Goal: Task Accomplishment & Management: Manage account settings

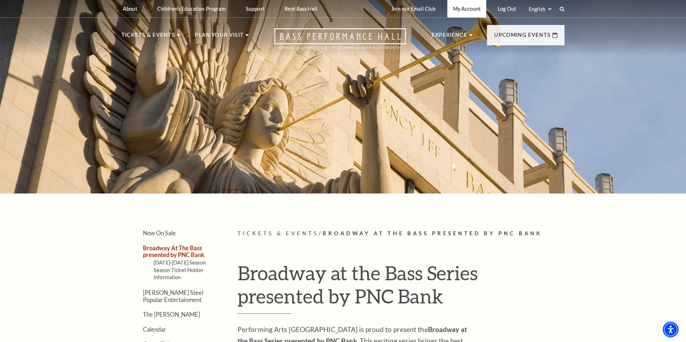
click at [460, 6] on link "My Account" at bounding box center [466, 9] width 39 height 18
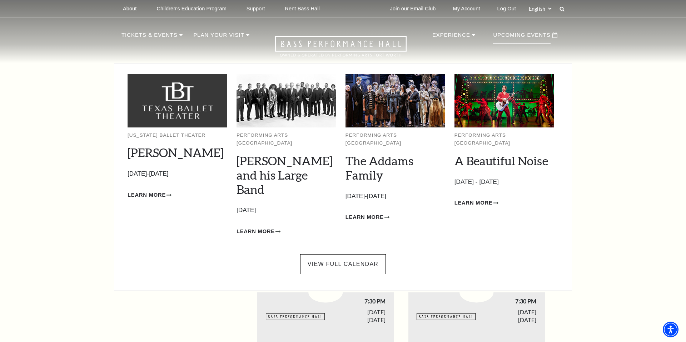
click at [513, 41] on p "Upcoming Events" at bounding box center [522, 37] width 58 height 13
click at [512, 37] on p "Upcoming Events" at bounding box center [522, 37] width 58 height 13
click at [552, 36] on icon at bounding box center [554, 35] width 5 height 5
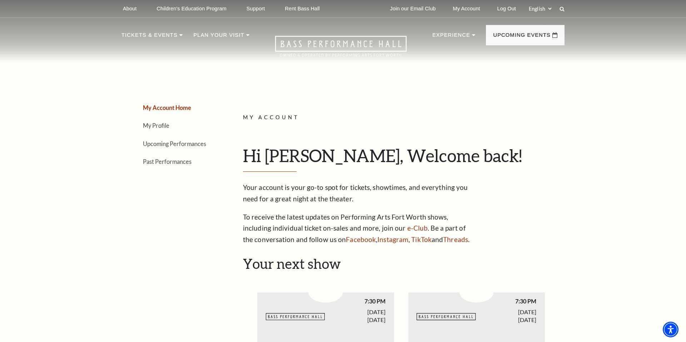
click at [160, 129] on li "My Profile" at bounding box center [179, 125] width 73 height 10
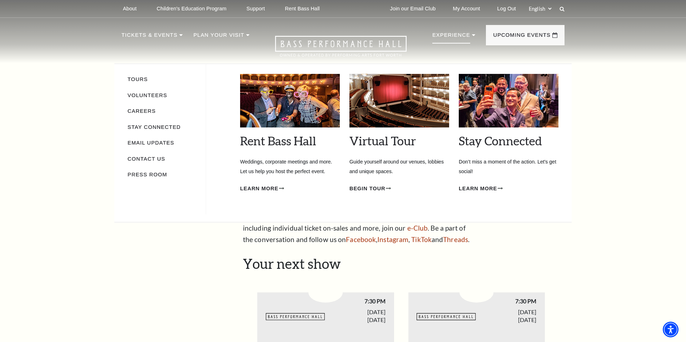
click at [462, 36] on p "Experience" at bounding box center [451, 37] width 38 height 13
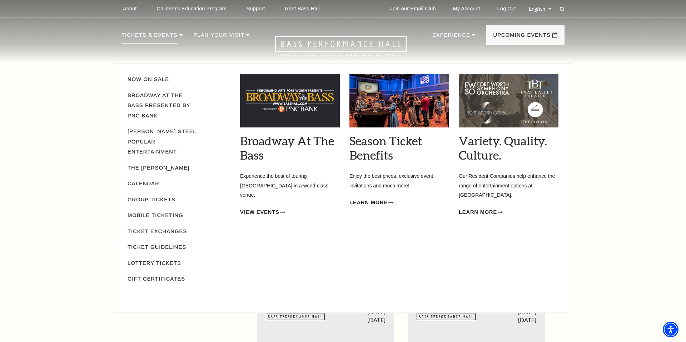
click at [155, 37] on p "Tickets & Events" at bounding box center [150, 37] width 56 height 13
click at [370, 202] on span "Learn More" at bounding box center [369, 202] width 38 height 9
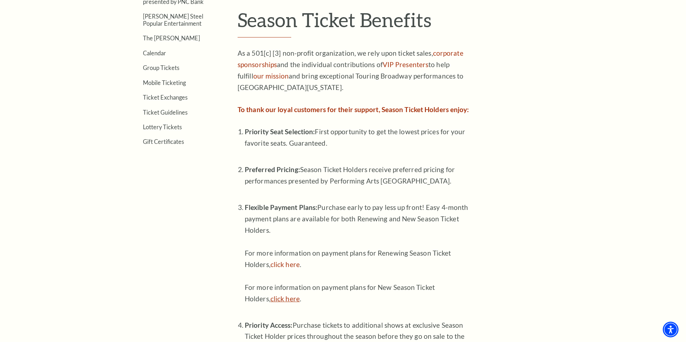
scroll to position [252, 0]
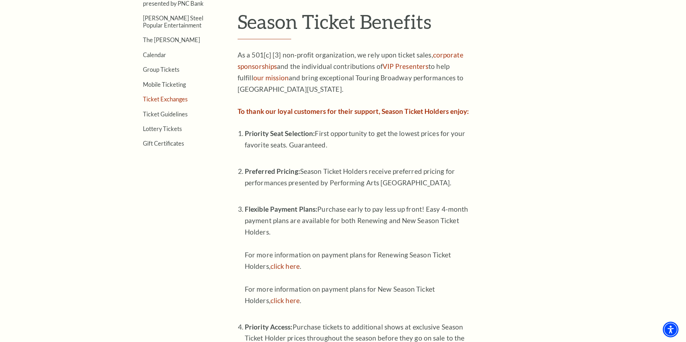
click at [167, 101] on link "Ticket Exchanges" at bounding box center [165, 99] width 45 height 7
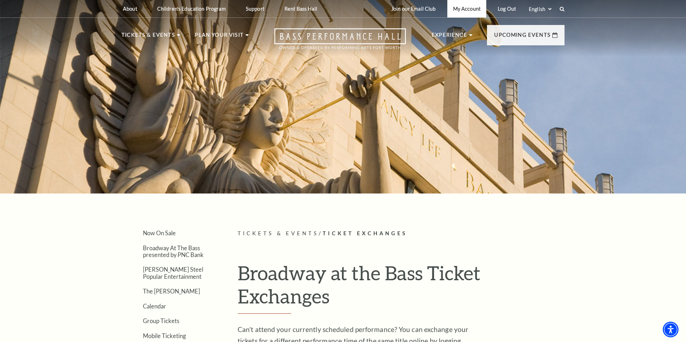
click at [466, 9] on link "My Account" at bounding box center [466, 9] width 39 height 18
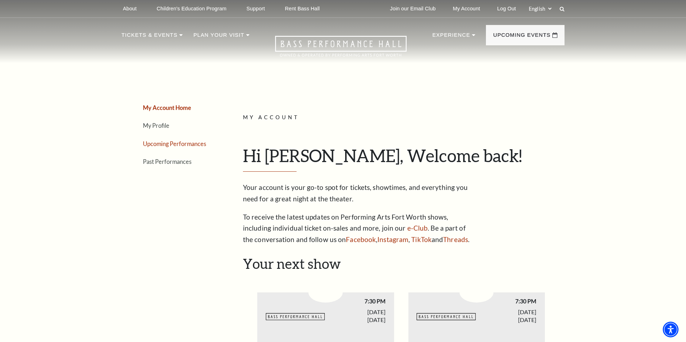
click at [153, 141] on link "Upcoming Performances" at bounding box center [174, 143] width 63 height 7
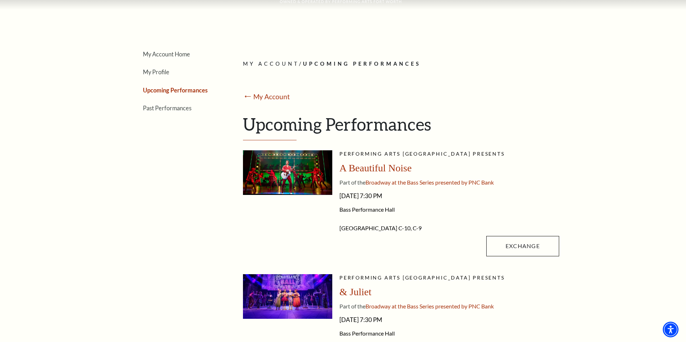
scroll to position [58, 0]
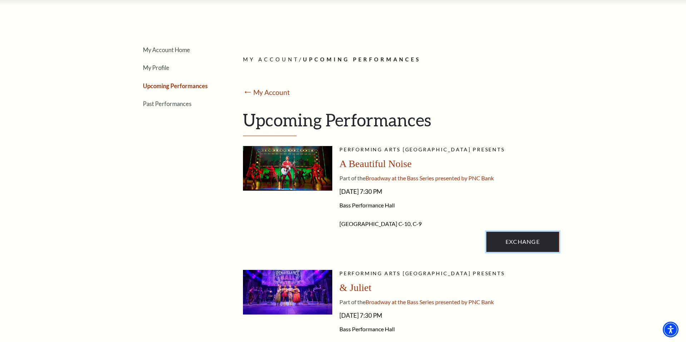
click at [531, 246] on link "Exchange" at bounding box center [522, 242] width 73 height 20
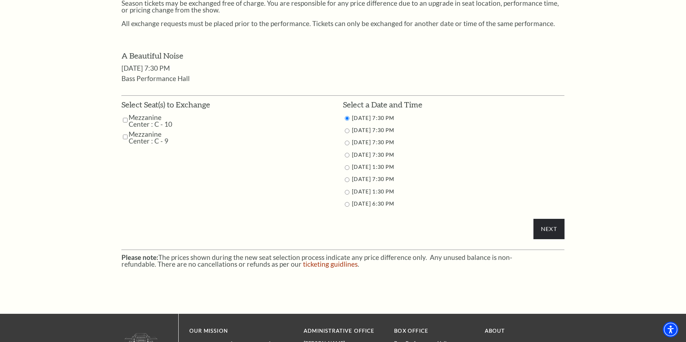
scroll to position [355, 0]
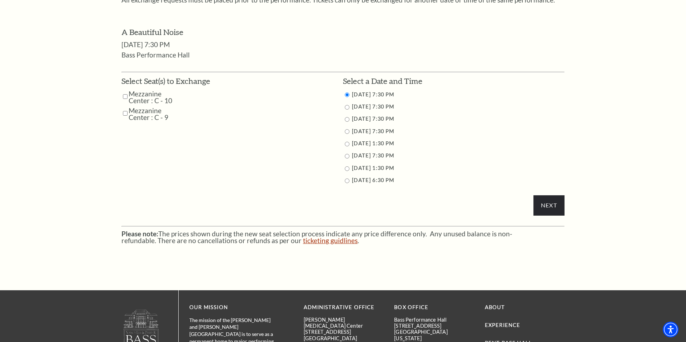
click at [303, 241] on link "ticketing guidlines" at bounding box center [330, 241] width 55 height 8
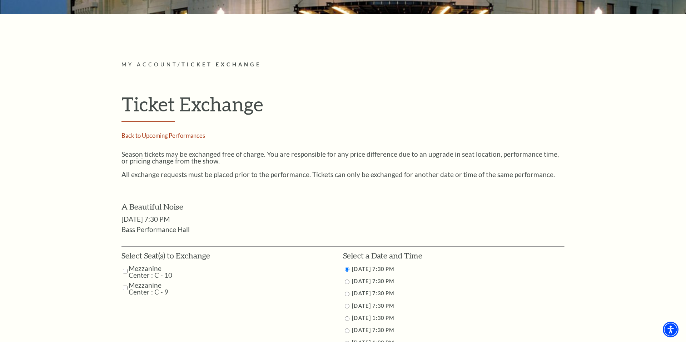
scroll to position [202, 0]
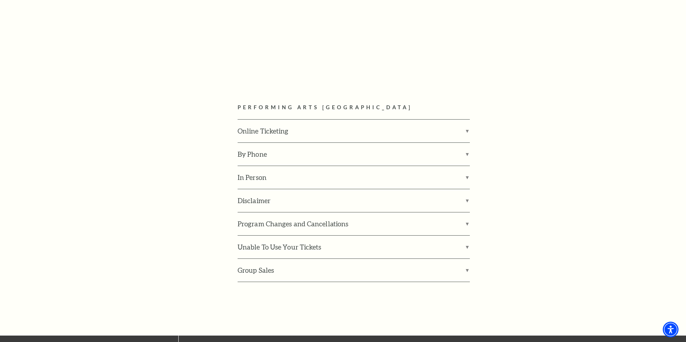
scroll to position [980, 0]
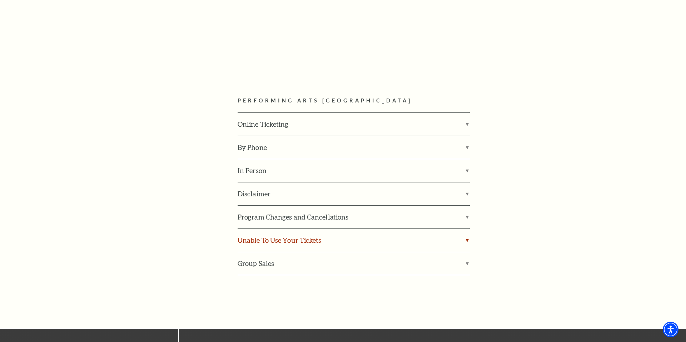
click at [375, 229] on label "Unable To Use Your Tickets" at bounding box center [354, 240] width 232 height 23
click at [0, 0] on input "Unable To Use Your Tickets" at bounding box center [0, 0] width 0 height 0
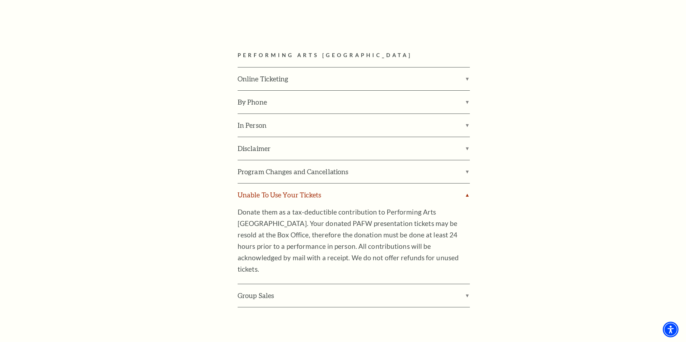
scroll to position [1026, 0]
click at [397, 160] on label "Program Changes and Cancellations" at bounding box center [354, 171] width 232 height 23
click at [0, 0] on input "Program Changes and Cancellations" at bounding box center [0, 0] width 0 height 0
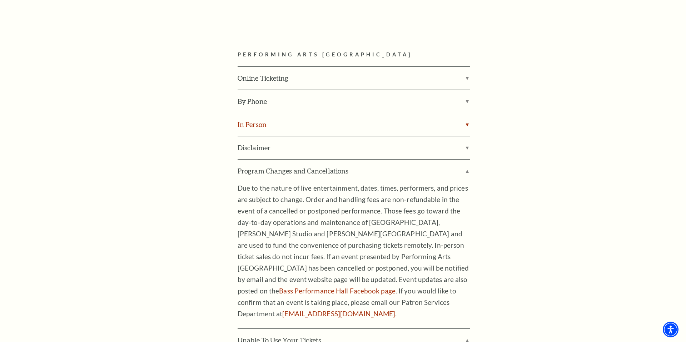
click at [389, 113] on label "In Person" at bounding box center [354, 124] width 232 height 23
click at [0, 0] on input "In Person" at bounding box center [0, 0] width 0 height 0
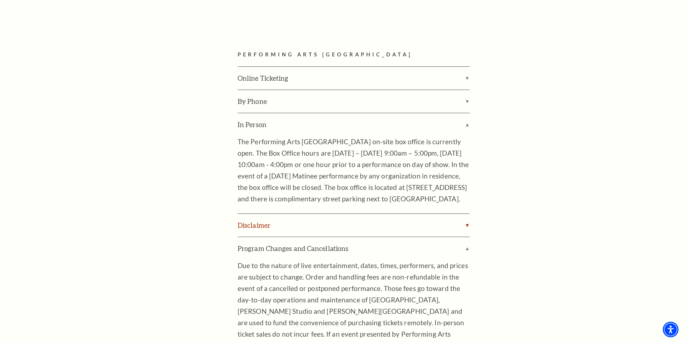
click at [365, 214] on label "Disclaimer" at bounding box center [354, 225] width 232 height 23
click at [0, 0] on input "Disclaimer" at bounding box center [0, 0] width 0 height 0
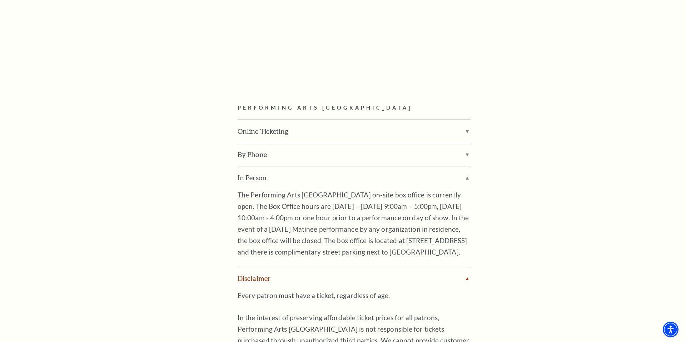
scroll to position [972, 0]
click at [375, 144] on label "By Phone" at bounding box center [354, 155] width 232 height 23
click at [0, 0] on input "By Phone" at bounding box center [0, 0] width 0 height 0
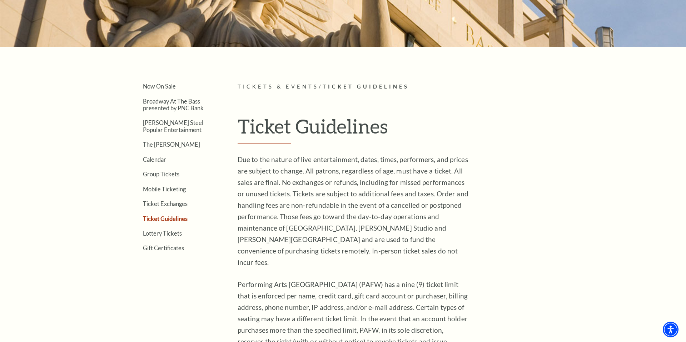
scroll to position [0, 0]
